Goal: Find specific page/section: Find specific page/section

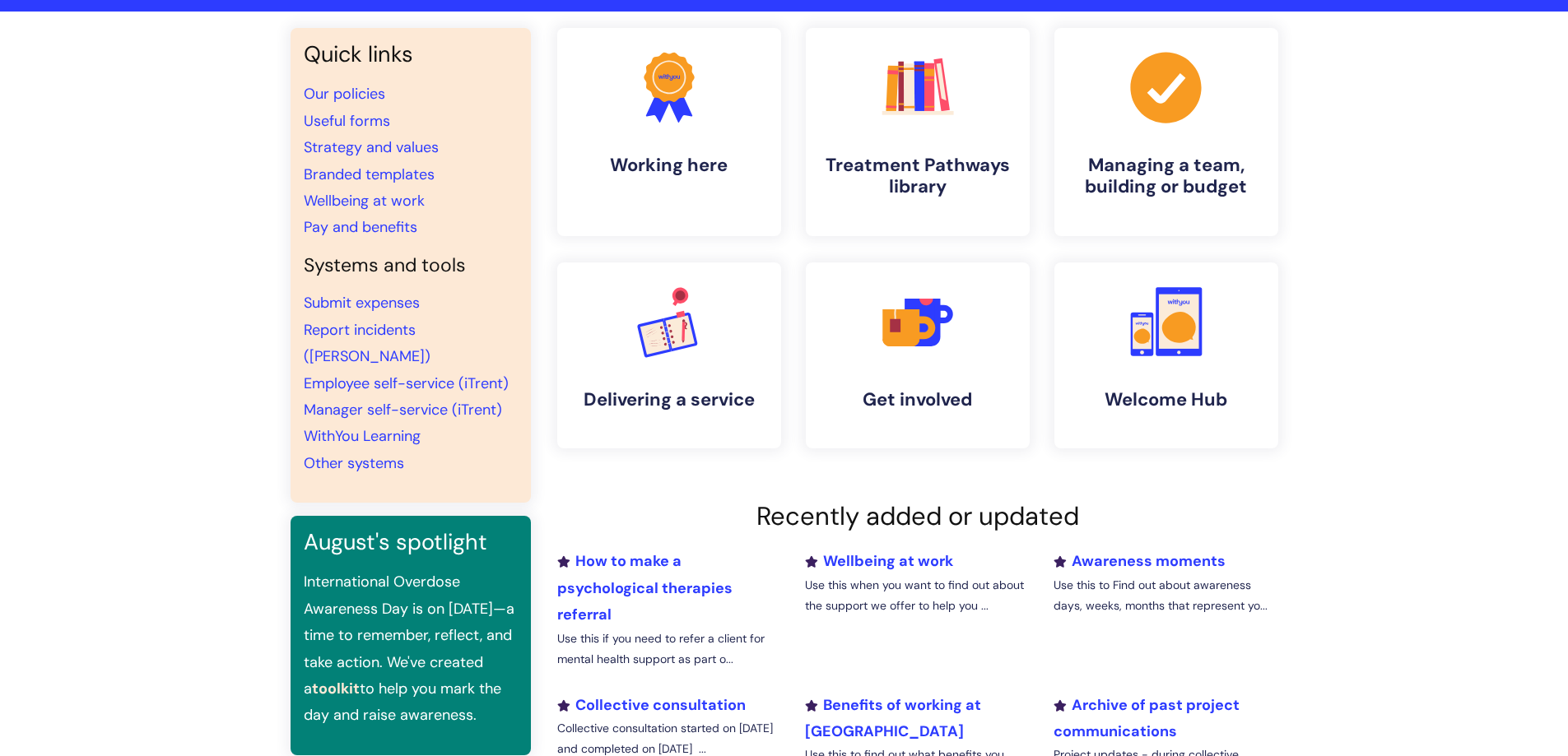
scroll to position [83, 0]
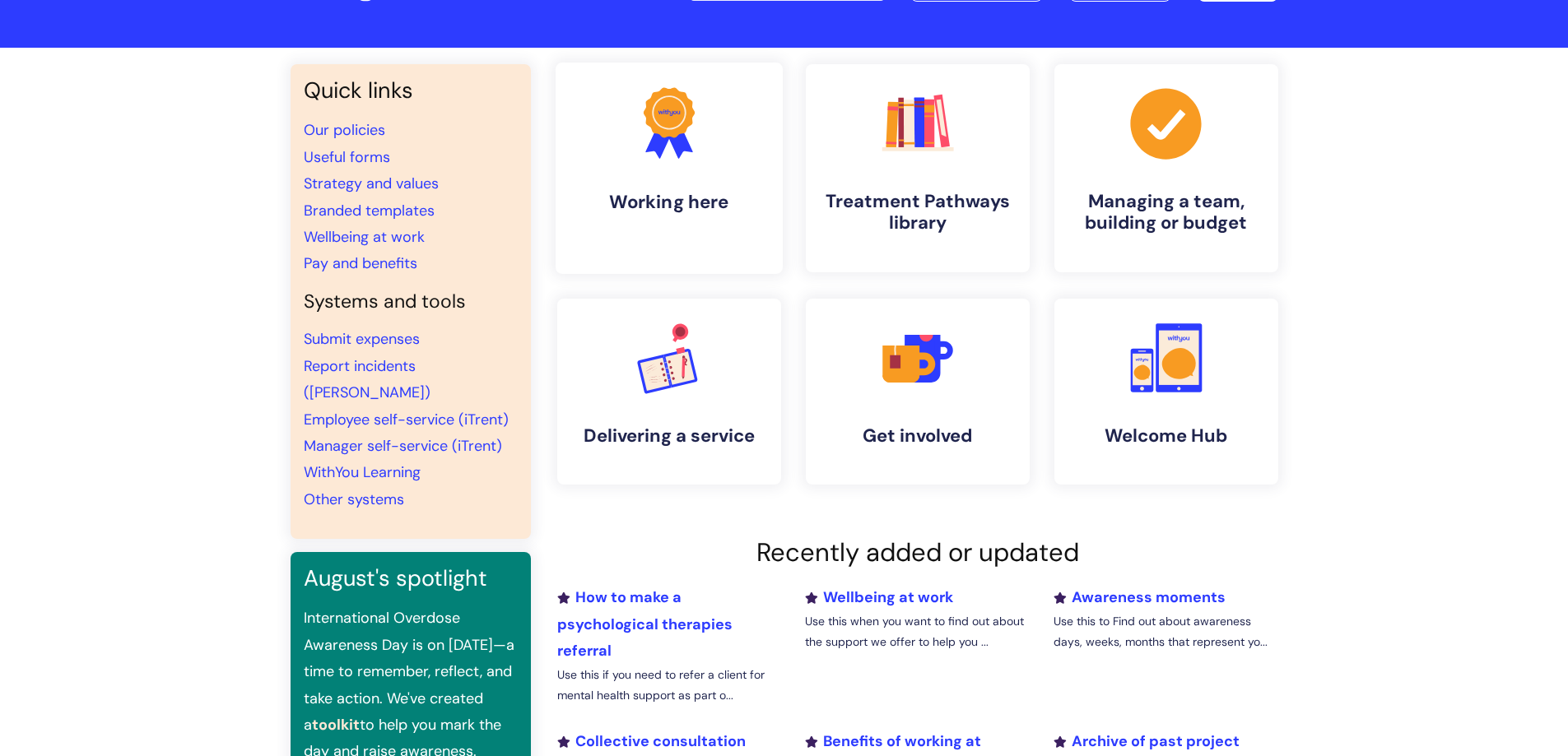
click at [698, 192] on h4 "Working here" at bounding box center [669, 202] width 201 height 22
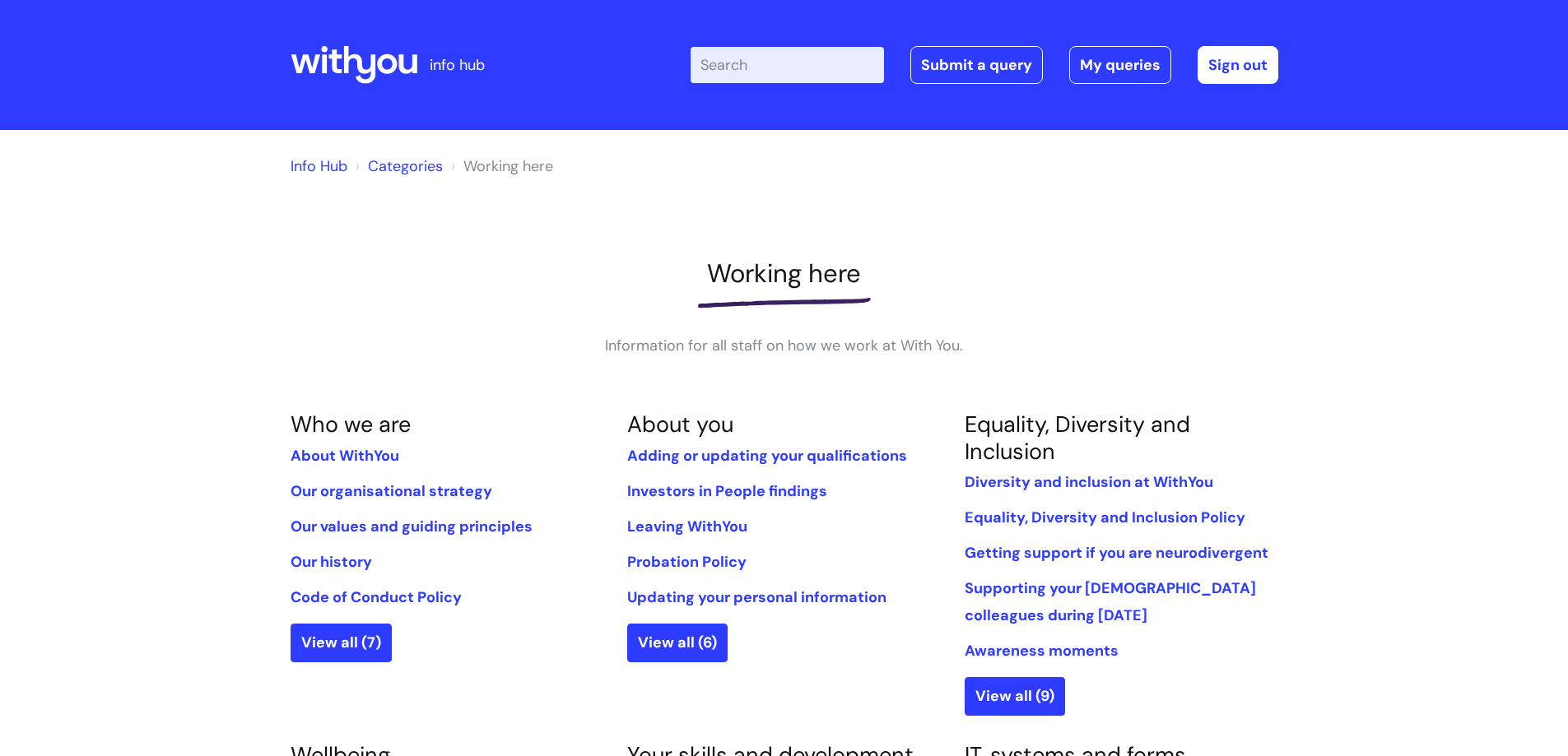
click at [328, 167] on link "Info Hub" at bounding box center [319, 166] width 57 height 20
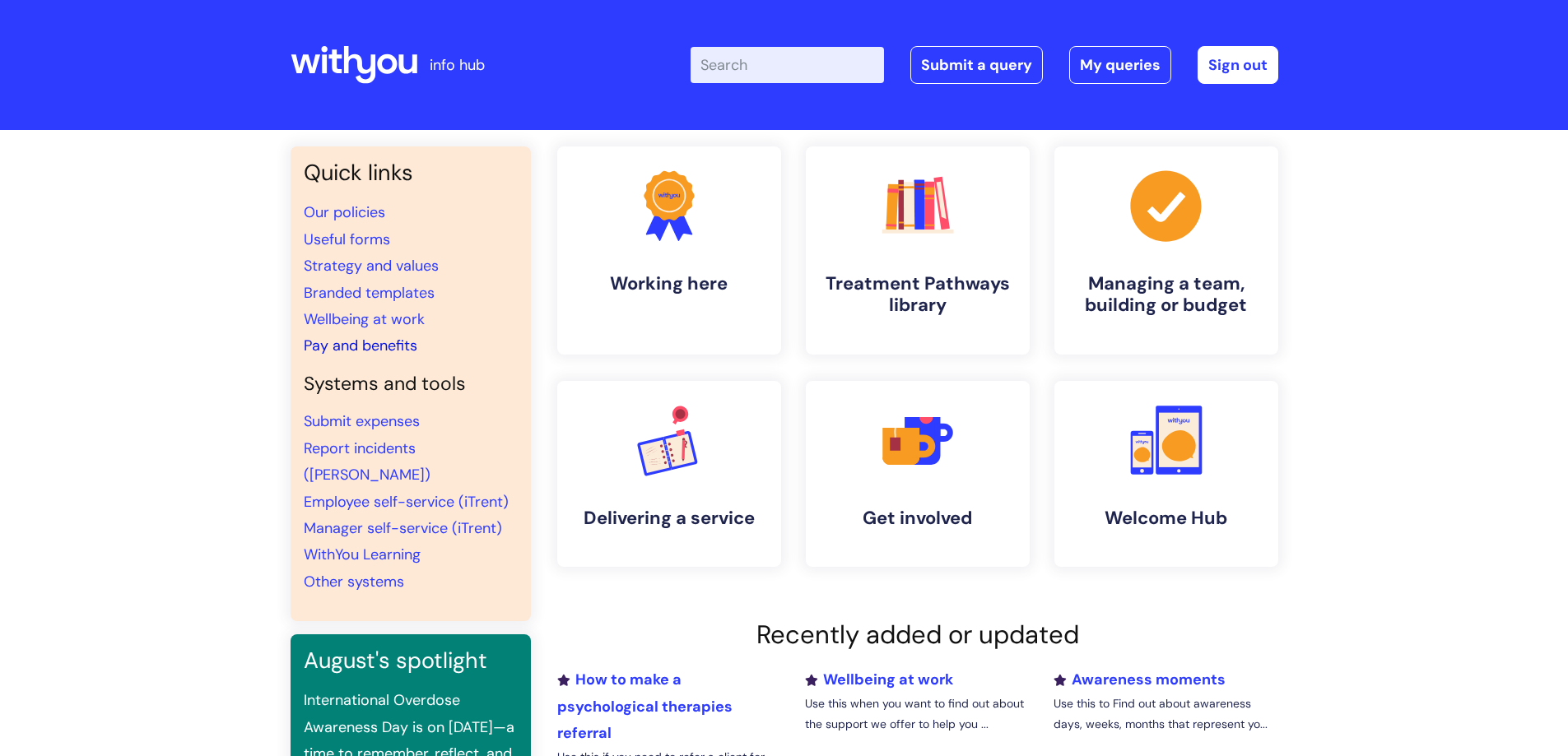
click at [384, 340] on link "Pay and benefits" at bounding box center [360, 345] width 113 height 20
